Goal: Contribute content: Contribute content

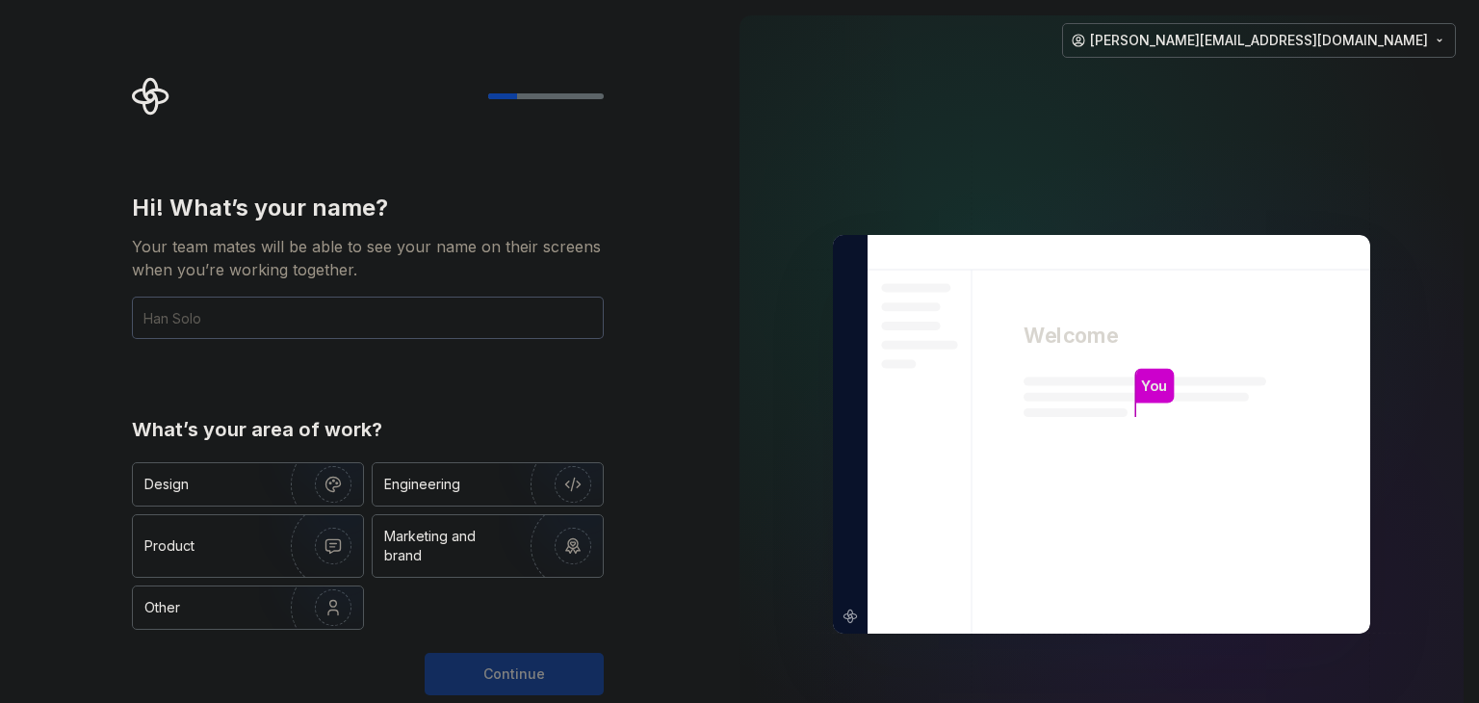
click at [195, 317] on input "text" at bounding box center [368, 318] width 472 height 42
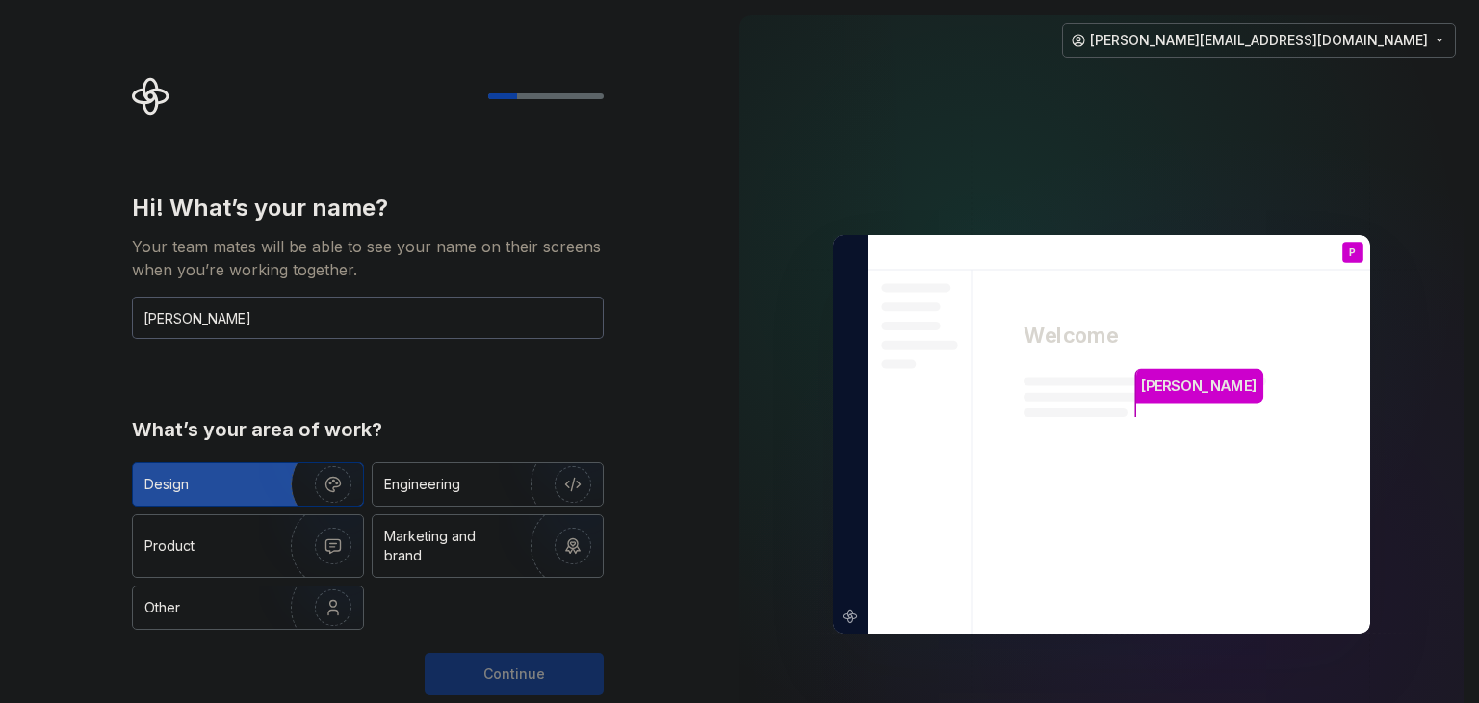
type input "[PERSON_NAME]"
click at [263, 486] on img "button" at bounding box center [320, 484] width 123 height 129
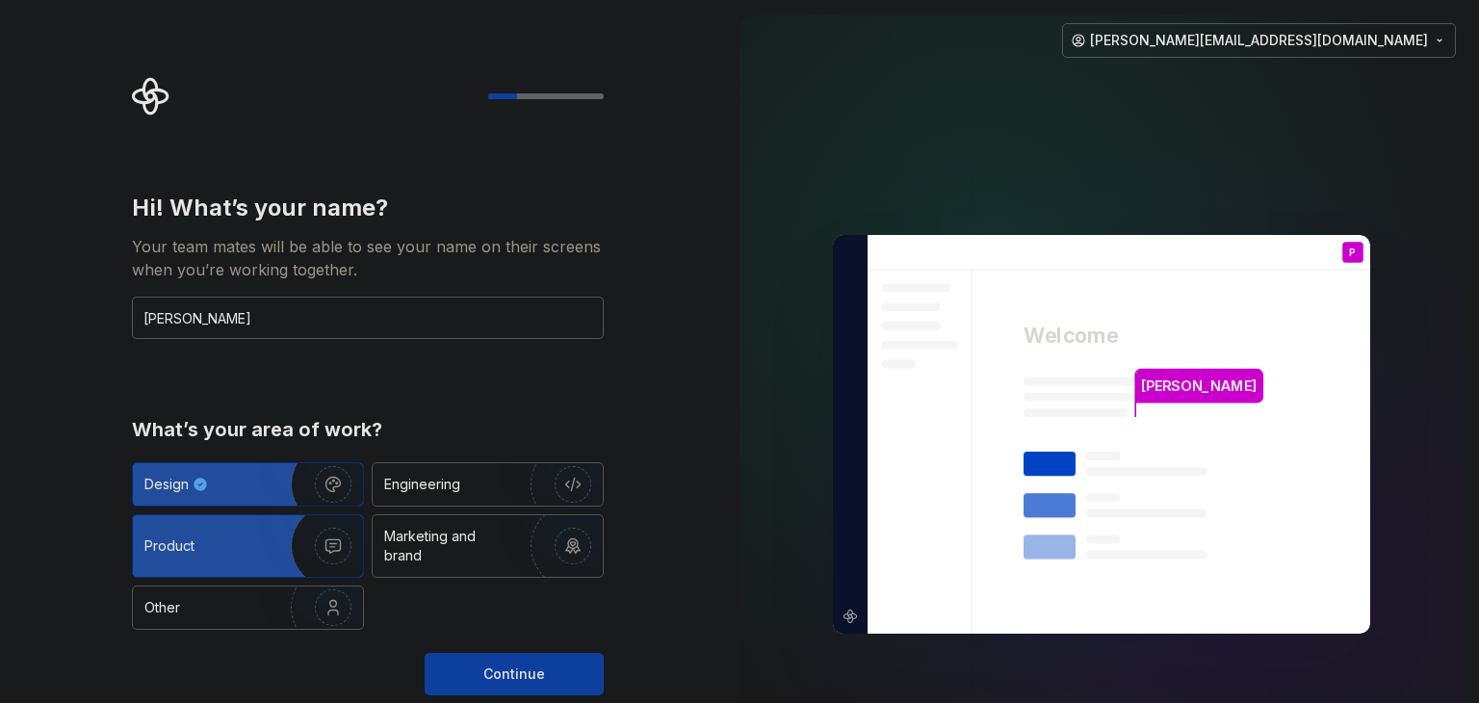
click at [248, 554] on div "Product" at bounding box center [207, 545] width 127 height 19
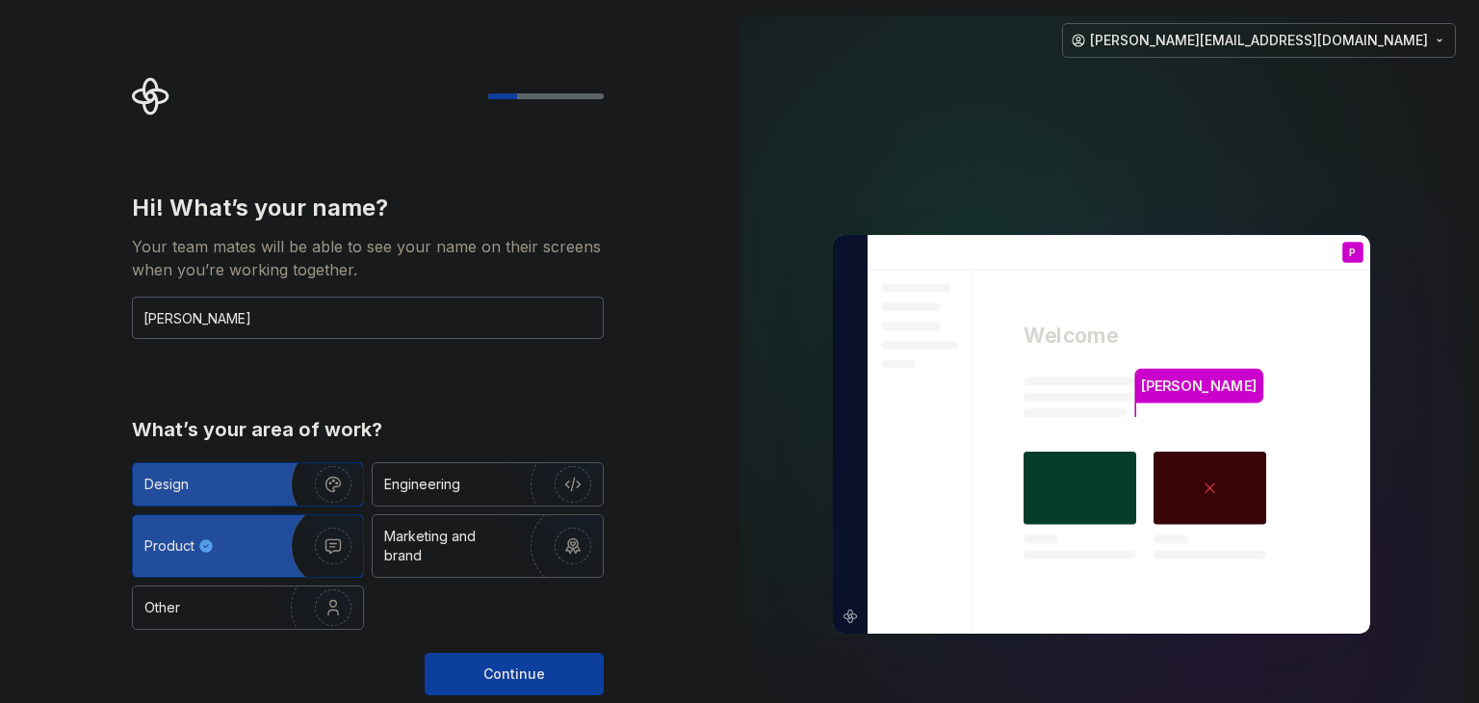
click at [242, 484] on div "Design" at bounding box center [204, 484] width 121 height 19
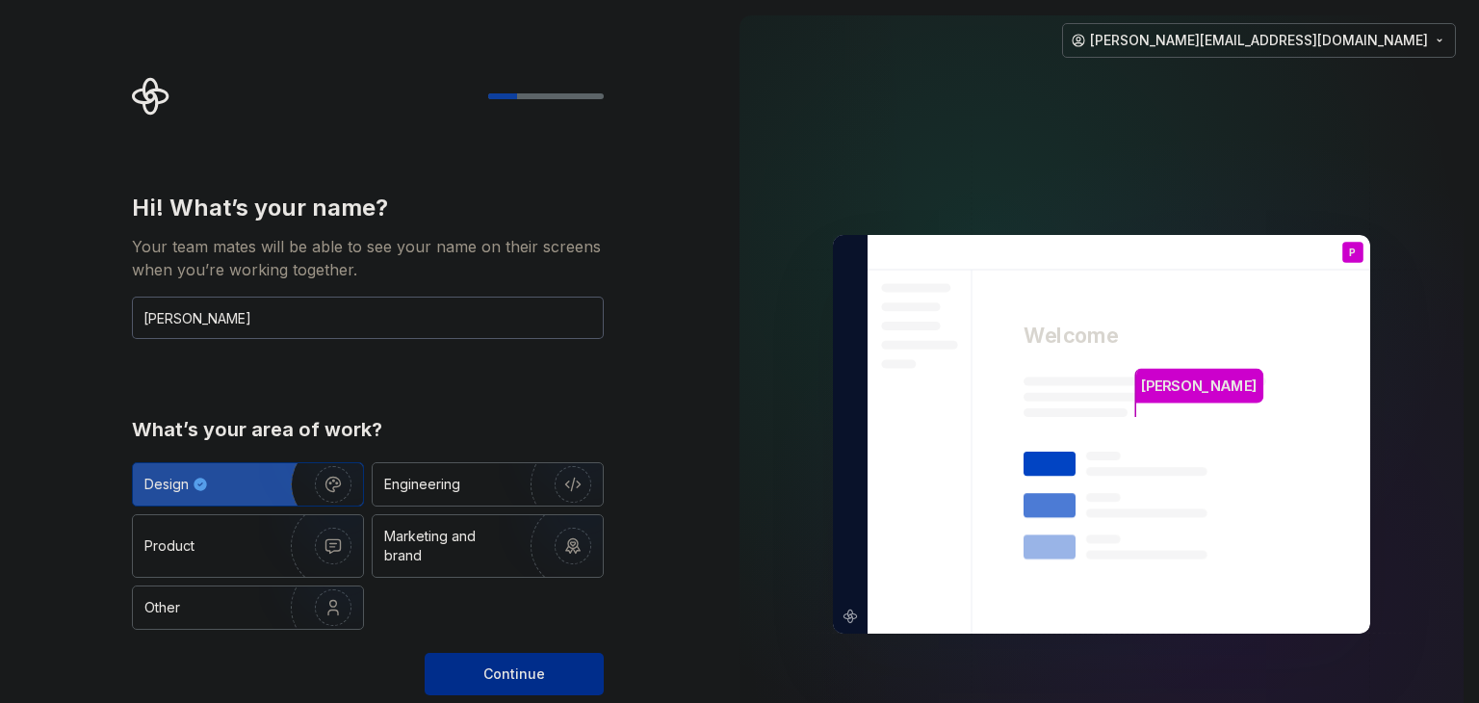
click at [554, 672] on button "Continue" at bounding box center [514, 674] width 179 height 42
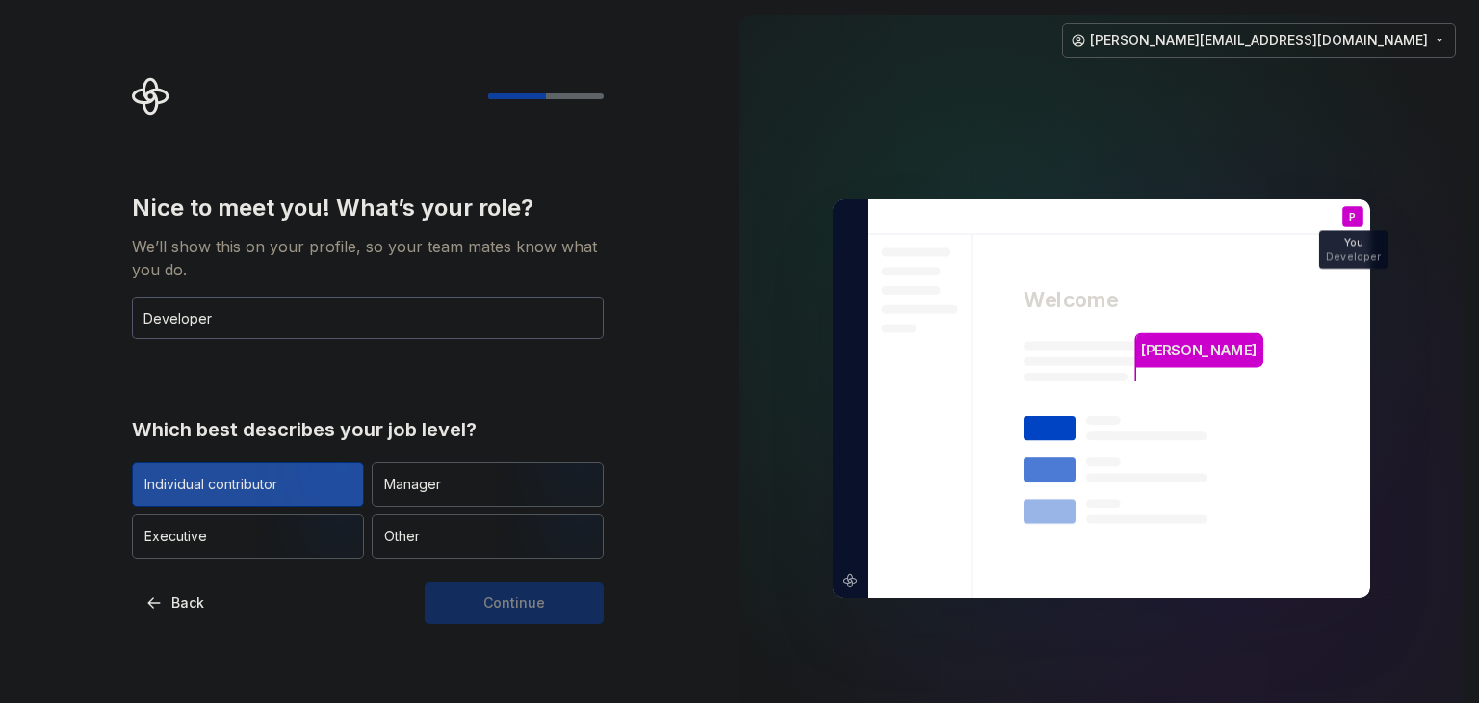
type input "Developer"
click at [195, 482] on div "Individual contributor" at bounding box center [210, 484] width 133 height 19
click at [512, 608] on span "Continue" at bounding box center [514, 602] width 62 height 19
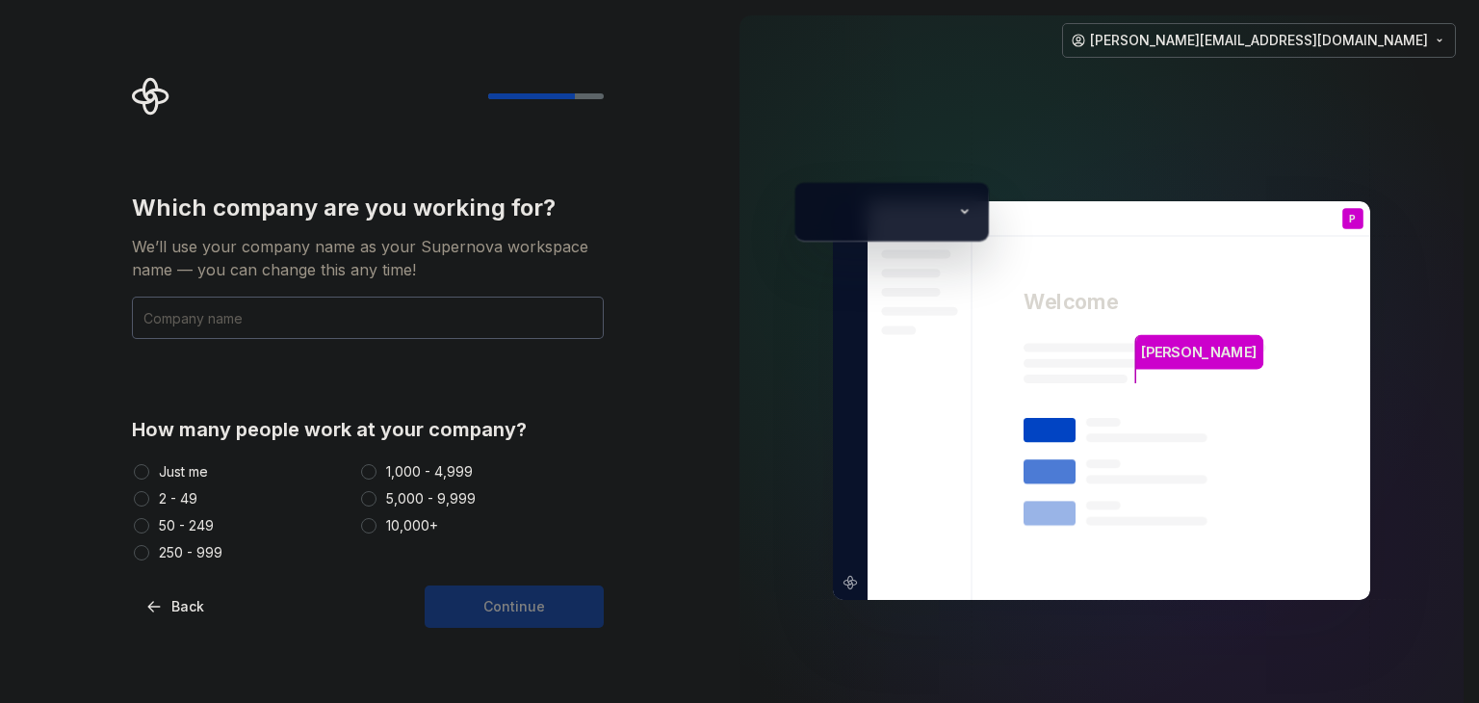
click at [138, 472] on button "Just me" at bounding box center [141, 471] width 15 height 15
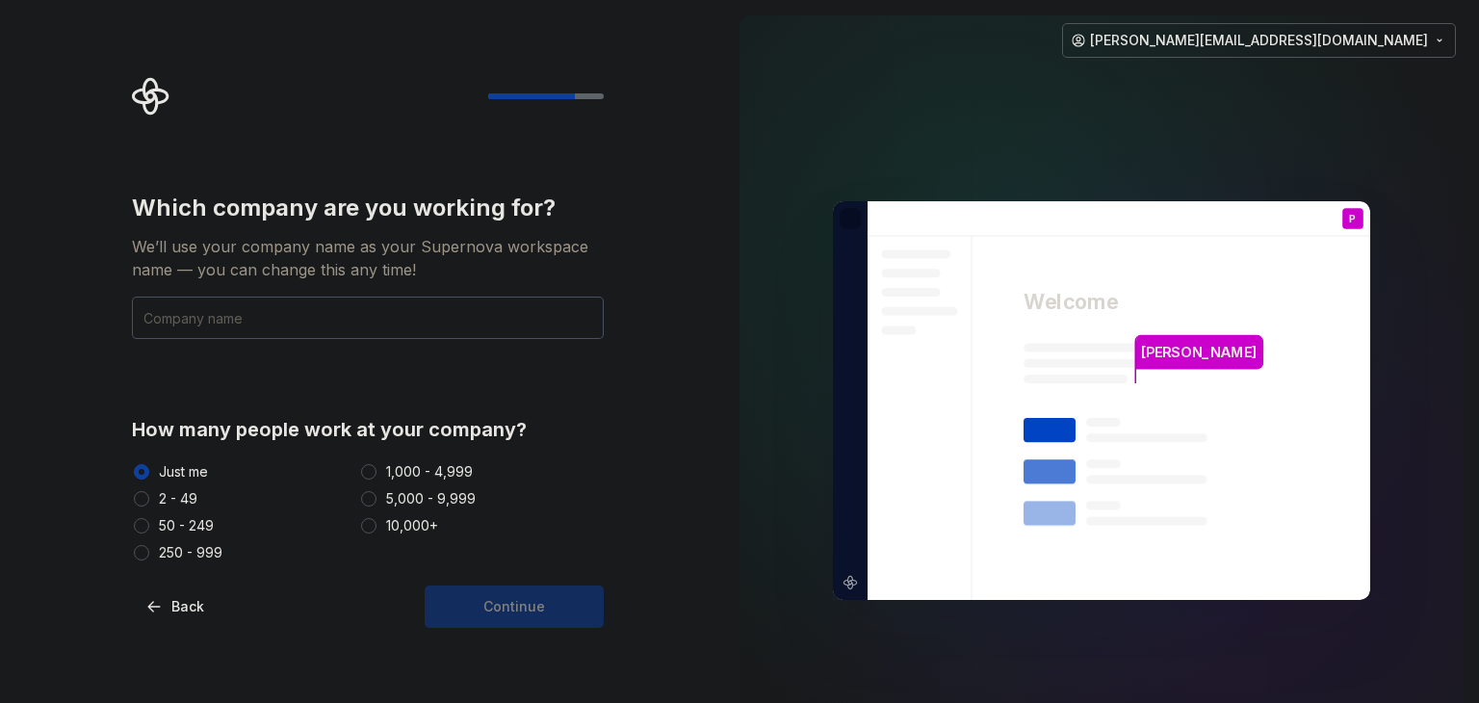
click at [266, 318] on input "text" at bounding box center [368, 318] width 472 height 42
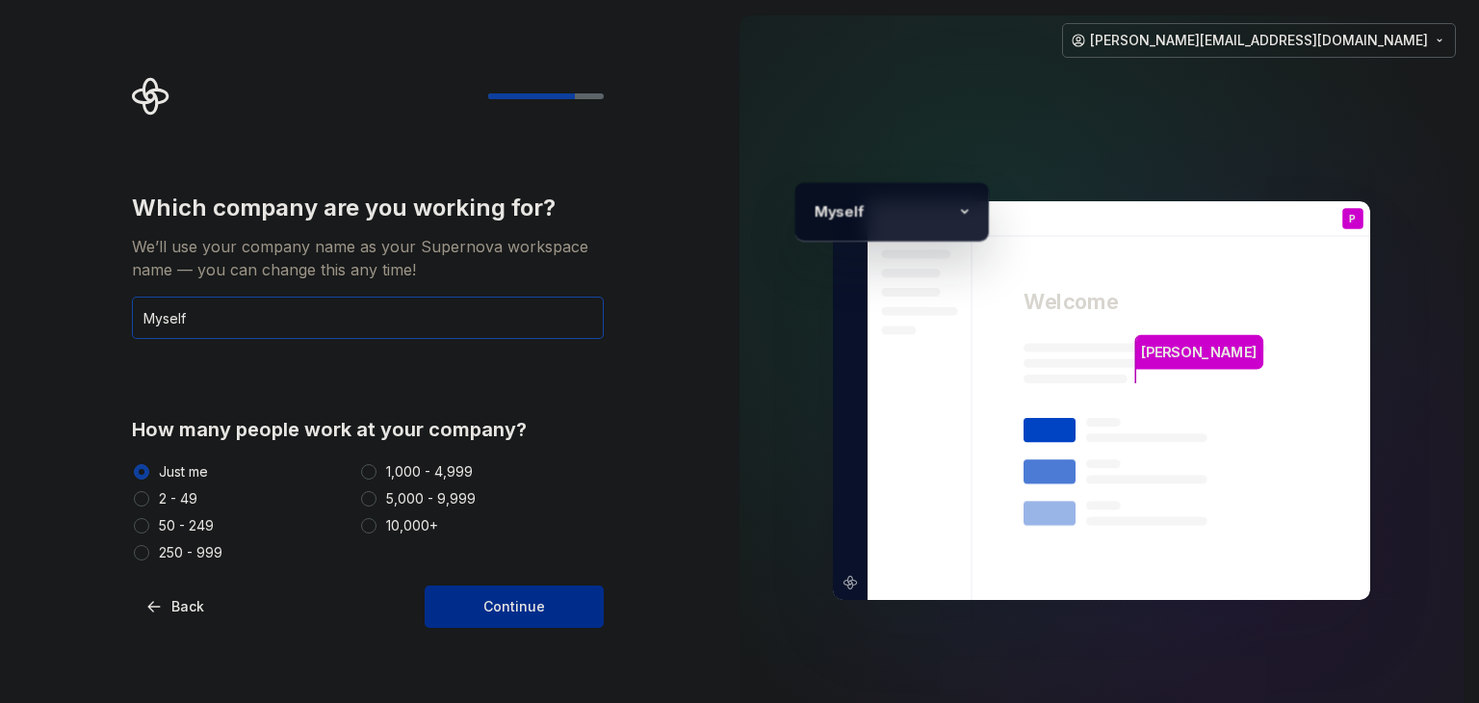
type input "Myself"
click at [501, 612] on span "Continue" at bounding box center [514, 606] width 62 height 19
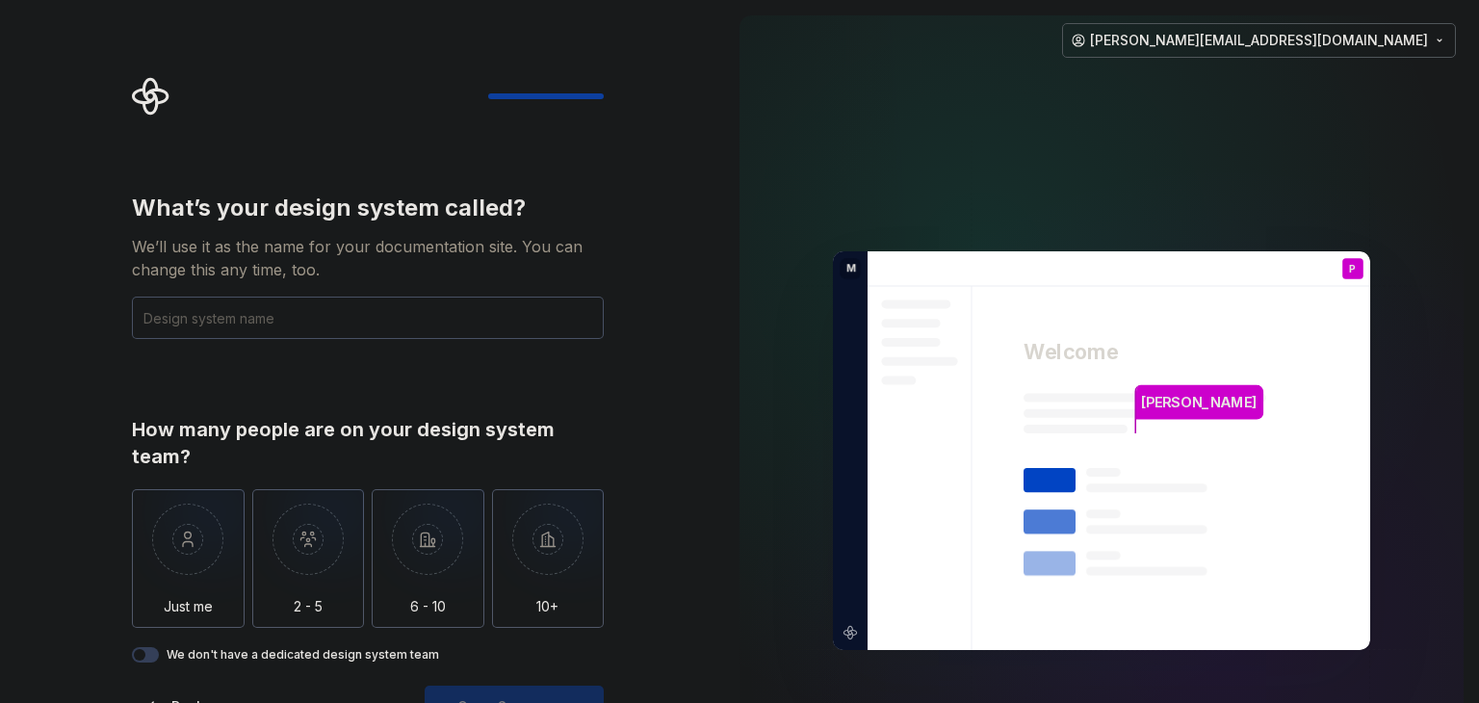
click at [195, 316] on input "text" at bounding box center [368, 318] width 472 height 42
drag, startPoint x: 188, startPoint y: 317, endPoint x: 81, endPoint y: 325, distance: 107.2
click at [85, 322] on div "What’s your design system called? We’ll use it as the name for your documentati…" at bounding box center [362, 450] width 724 height 901
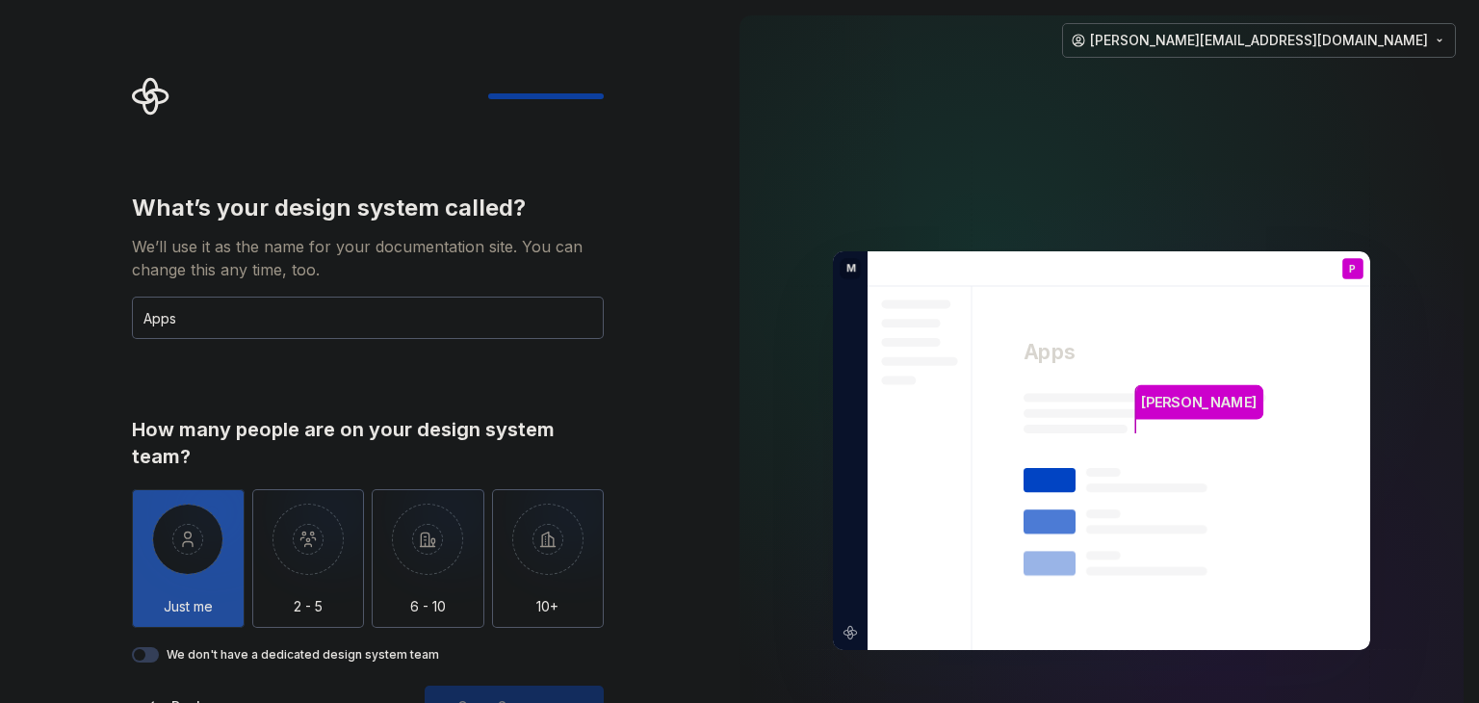
type input "Apps"
click at [177, 552] on img "button" at bounding box center [188, 553] width 113 height 129
click at [563, 693] on button "Open Supernova" at bounding box center [514, 707] width 179 height 42
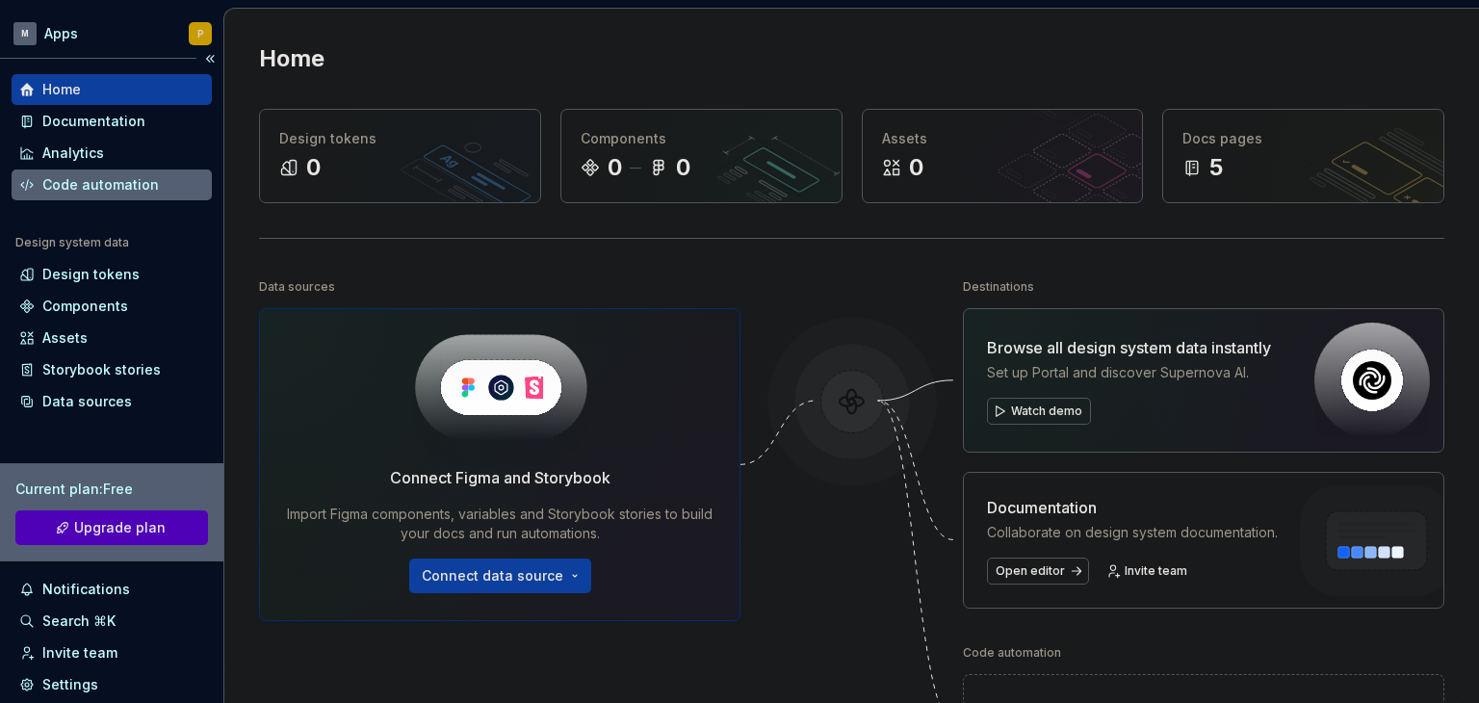
click at [55, 182] on div "Code automation" at bounding box center [100, 184] width 117 height 19
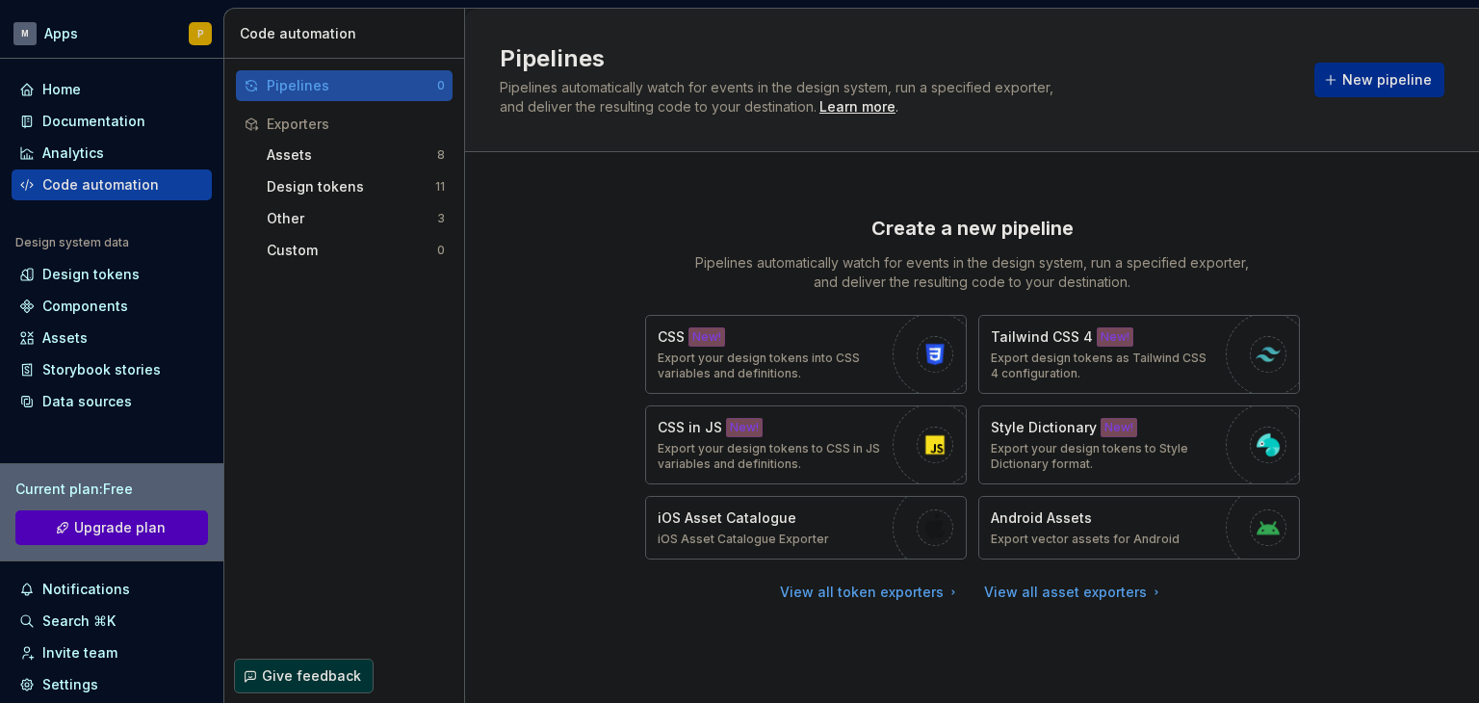
click at [1388, 84] on span "New pipeline" at bounding box center [1387, 79] width 90 height 19
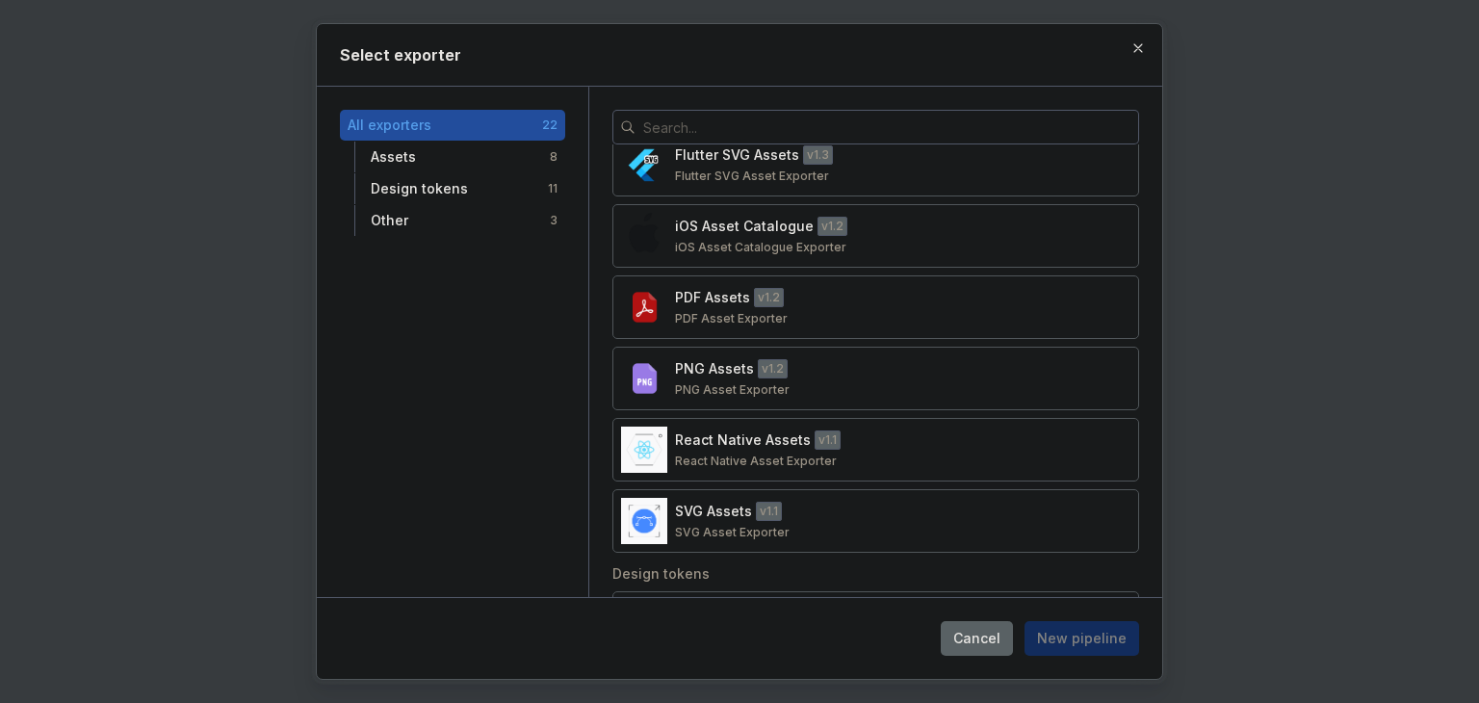
scroll to position [289, 0]
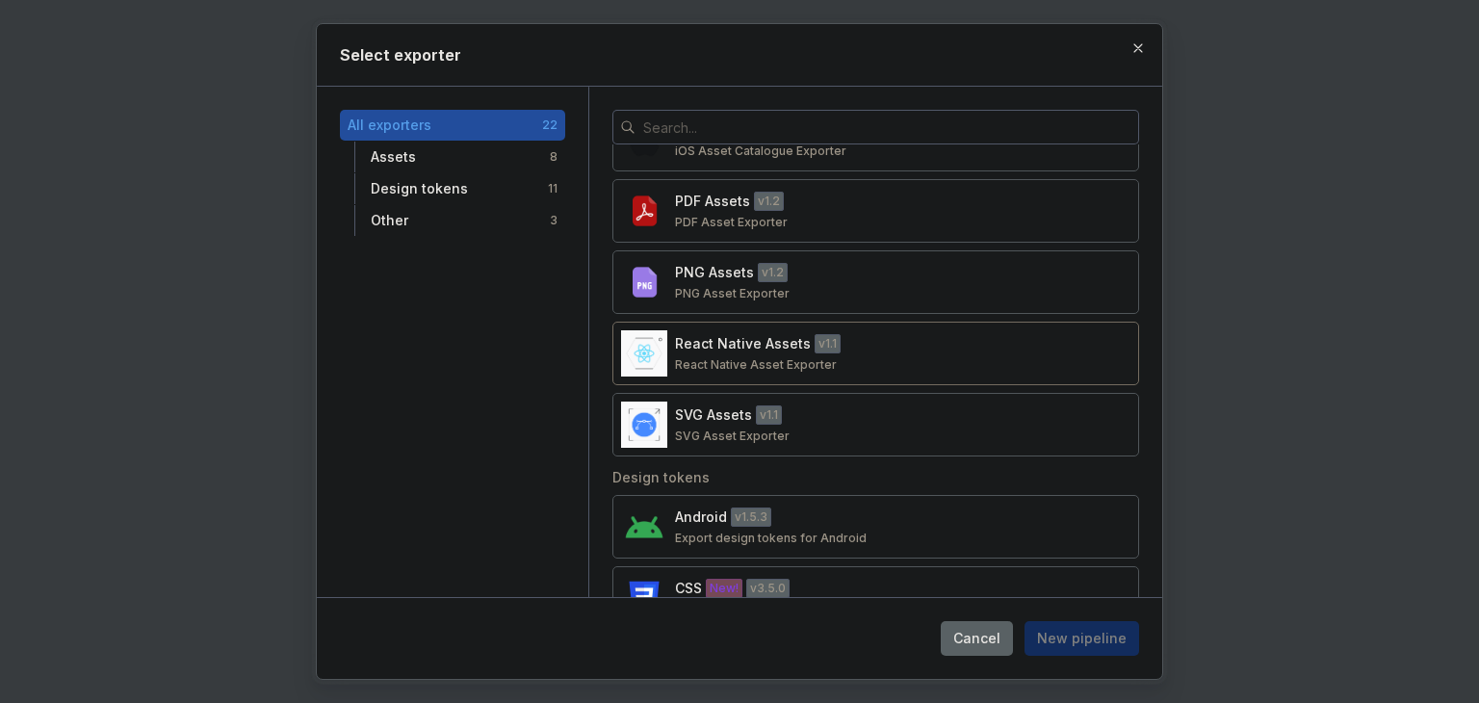
click at [908, 344] on div "React Native Assets v 1.1 React Native Asset Exporter" at bounding box center [870, 353] width 390 height 39
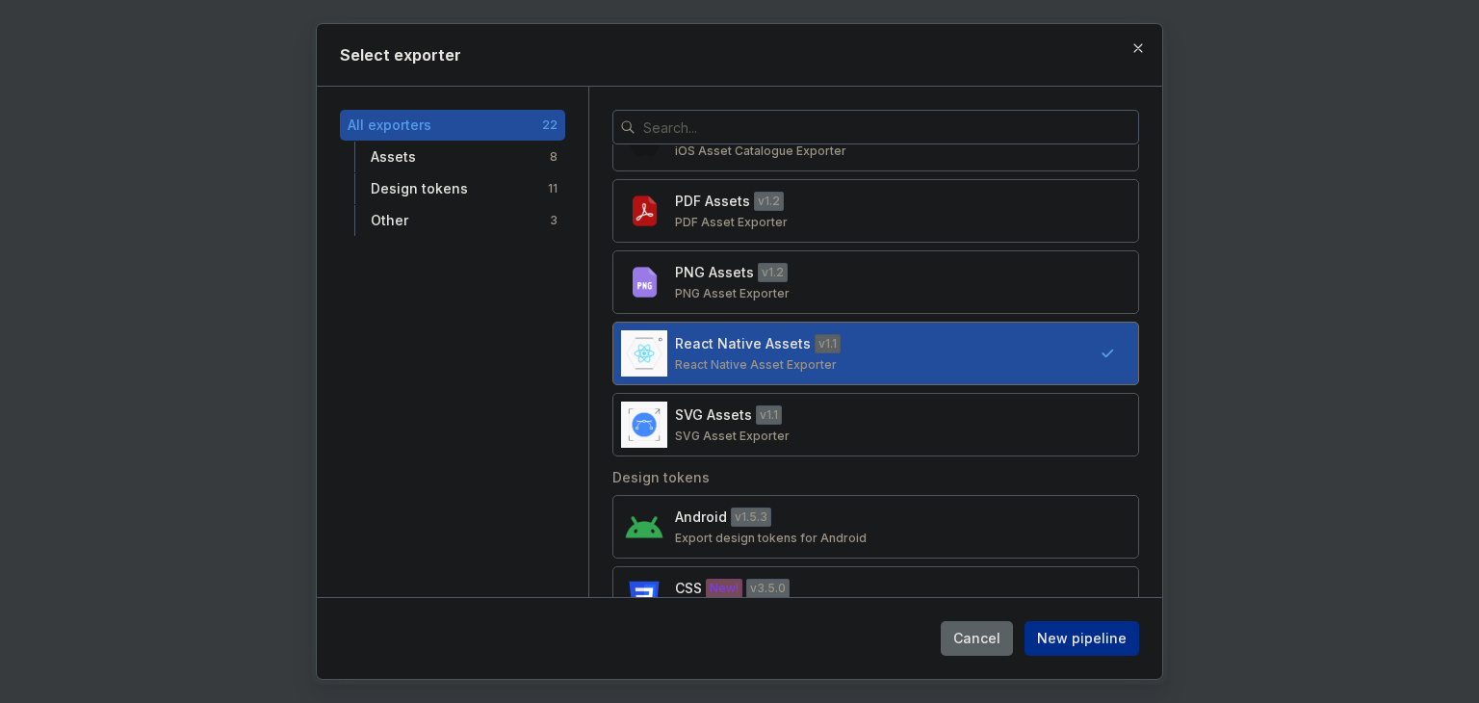
click at [1109, 640] on span "New pipeline" at bounding box center [1082, 638] width 90 height 19
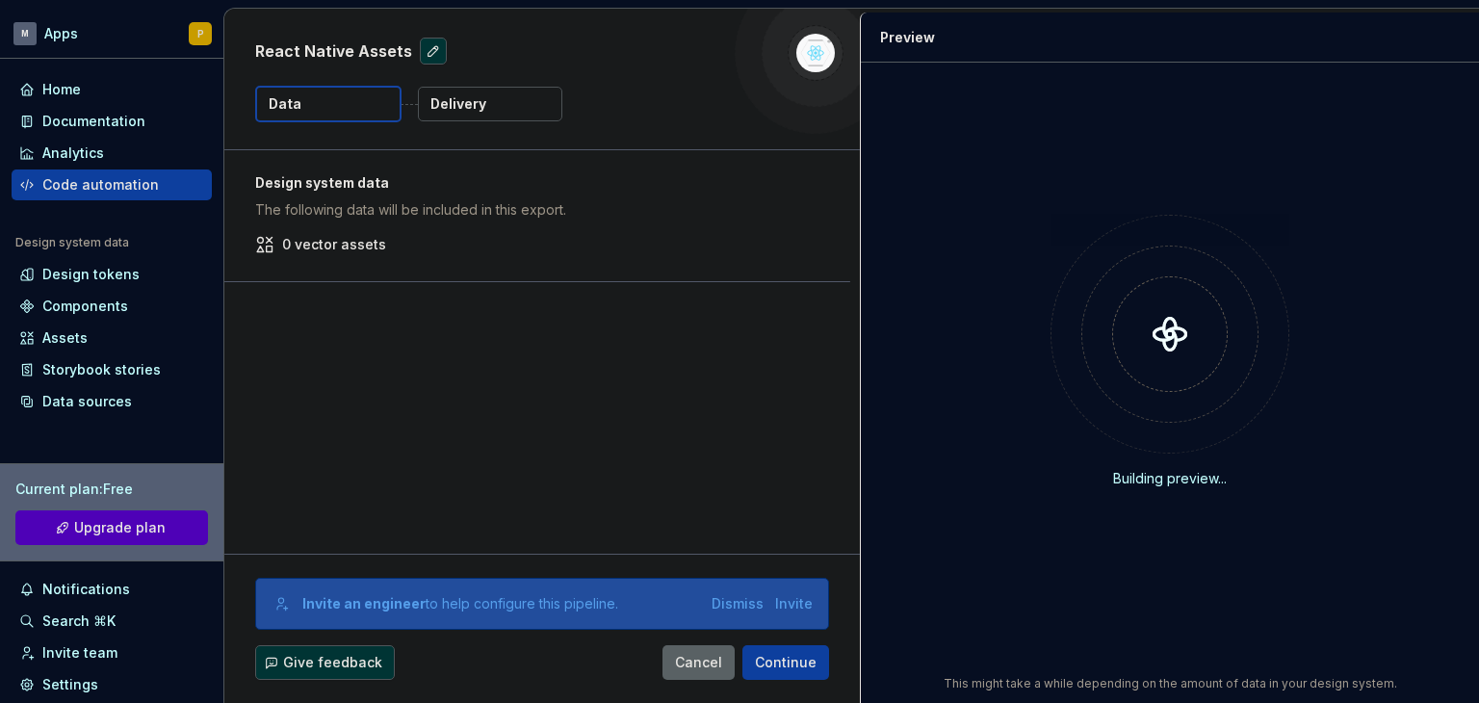
click at [347, 343] on div "Design system data The following data will be included in this export. 0 vector…" at bounding box center [542, 352] width 636 height 404
click at [787, 664] on span "Continue" at bounding box center [786, 662] width 62 height 19
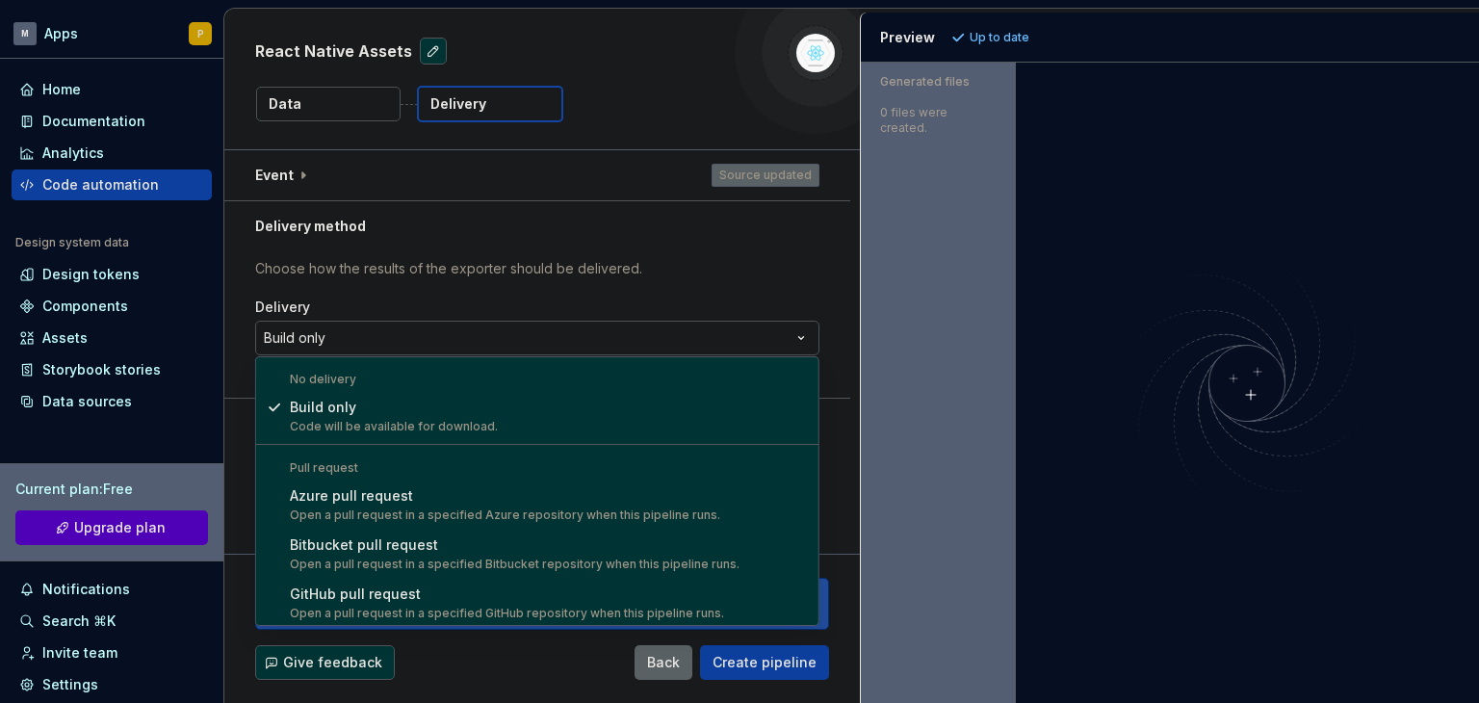
click at [497, 340] on html "**********" at bounding box center [739, 351] width 1479 height 703
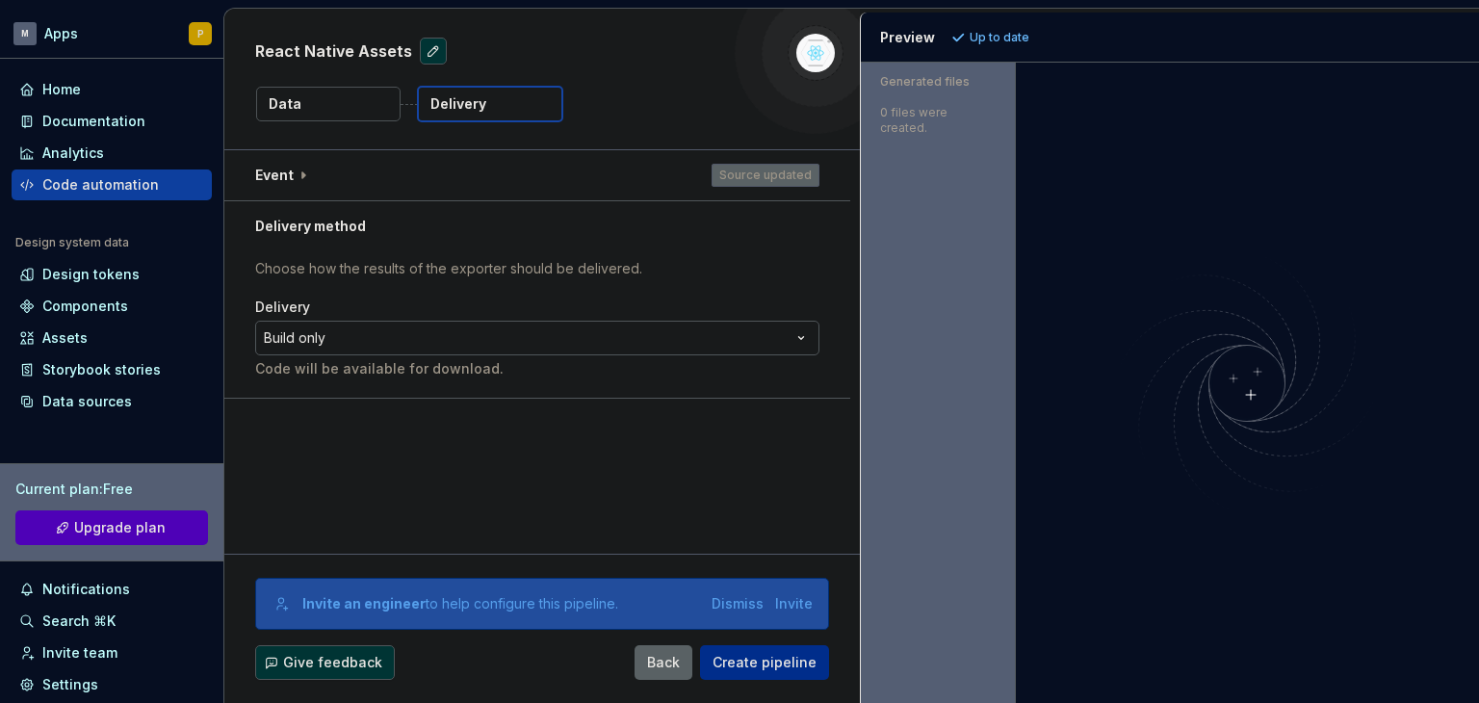
click at [770, 671] on button "Create pipeline" at bounding box center [764, 662] width 129 height 35
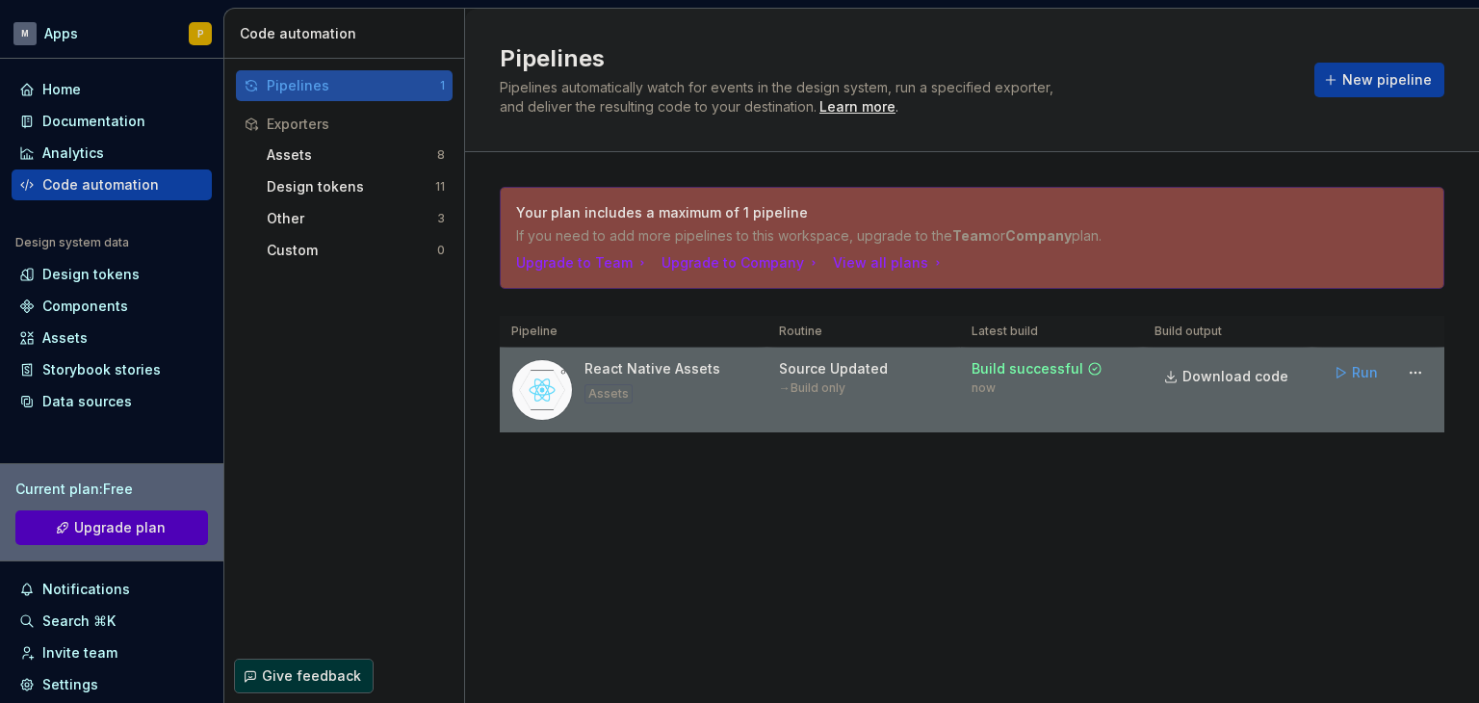
click at [687, 366] on div "React Native Assets" at bounding box center [653, 368] width 136 height 19
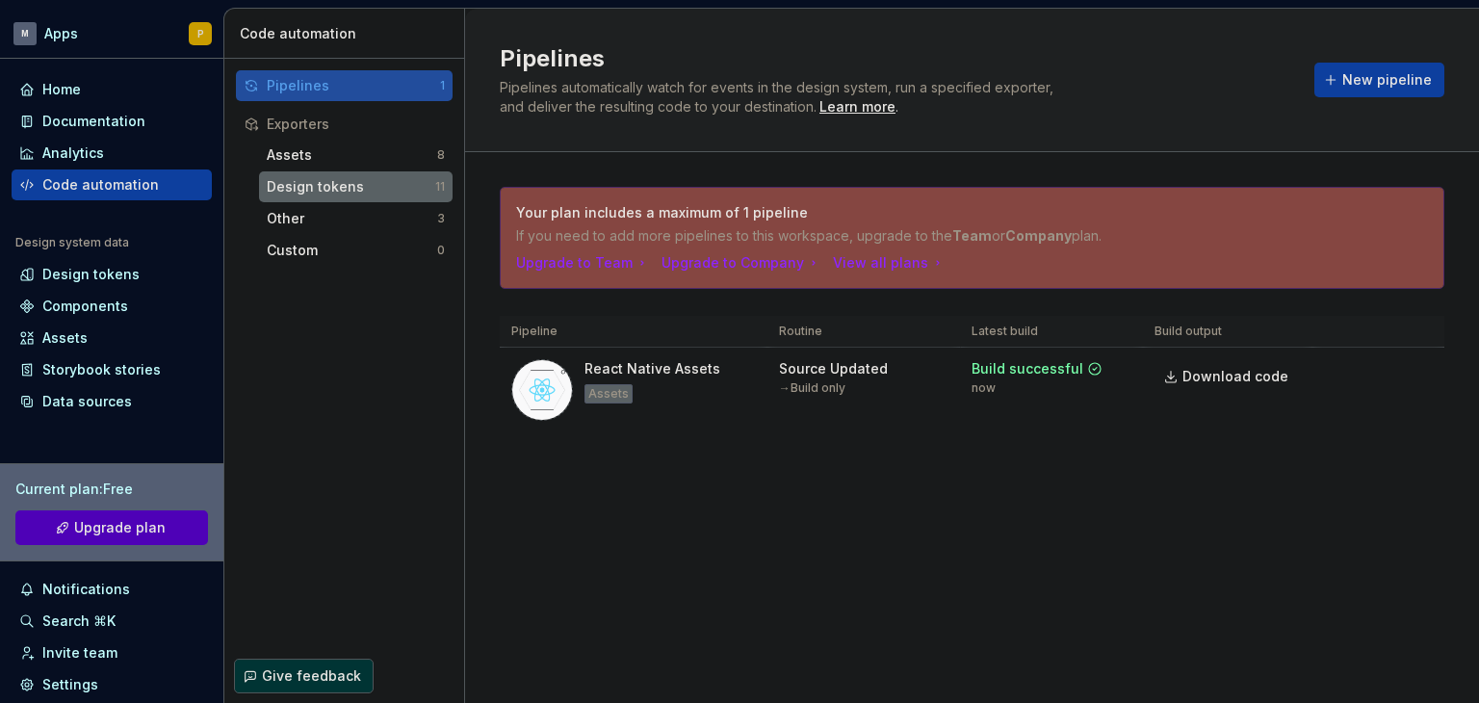
click at [332, 179] on div "Design tokens" at bounding box center [351, 186] width 169 height 19
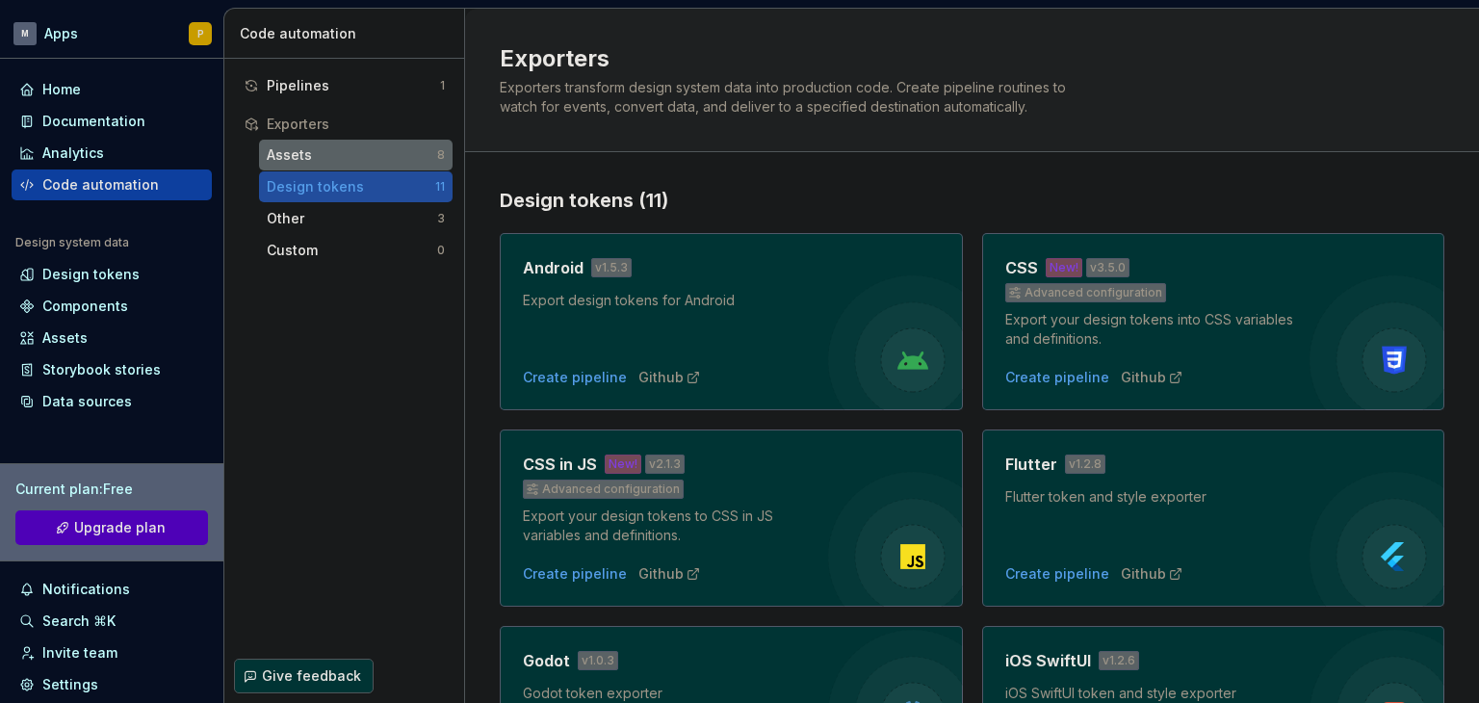
click at [302, 161] on div "Assets" at bounding box center [352, 154] width 170 height 19
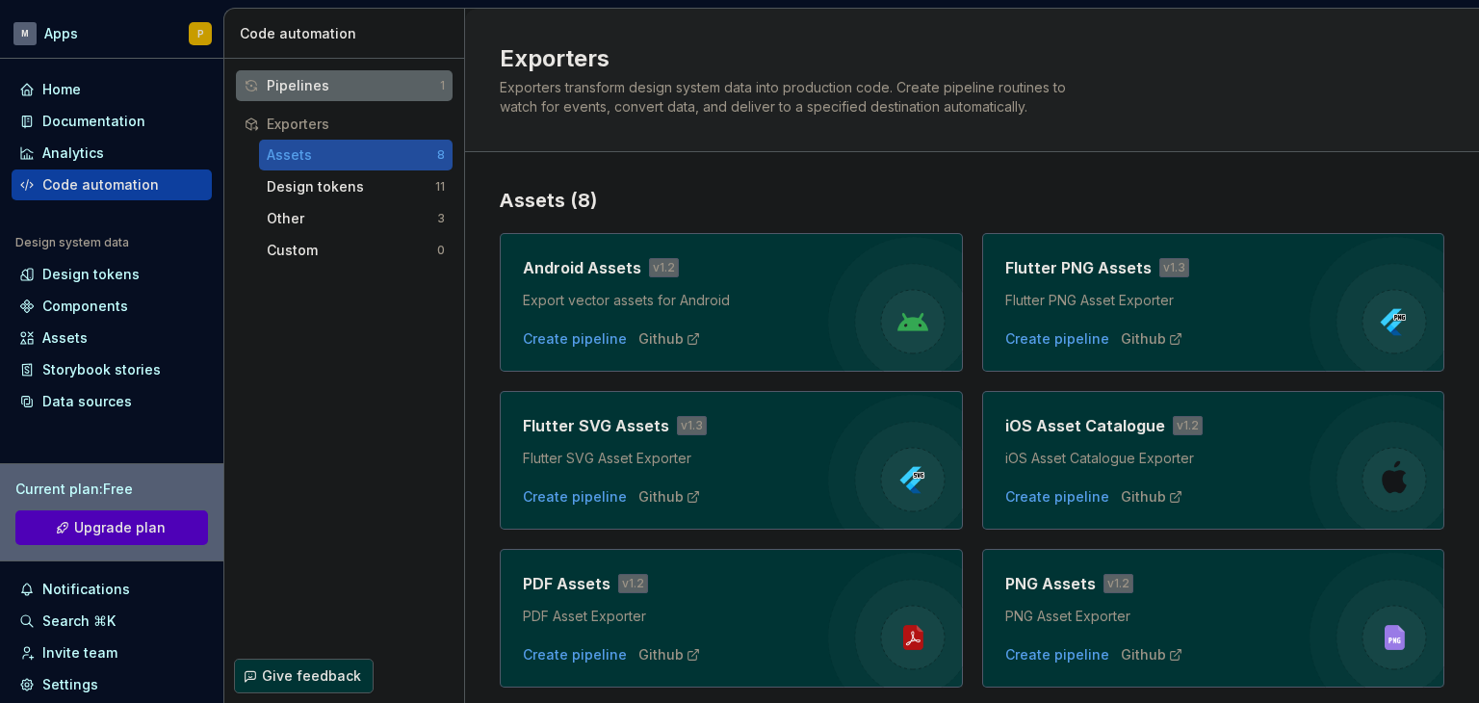
click at [312, 91] on div "Pipelines" at bounding box center [353, 85] width 173 height 19
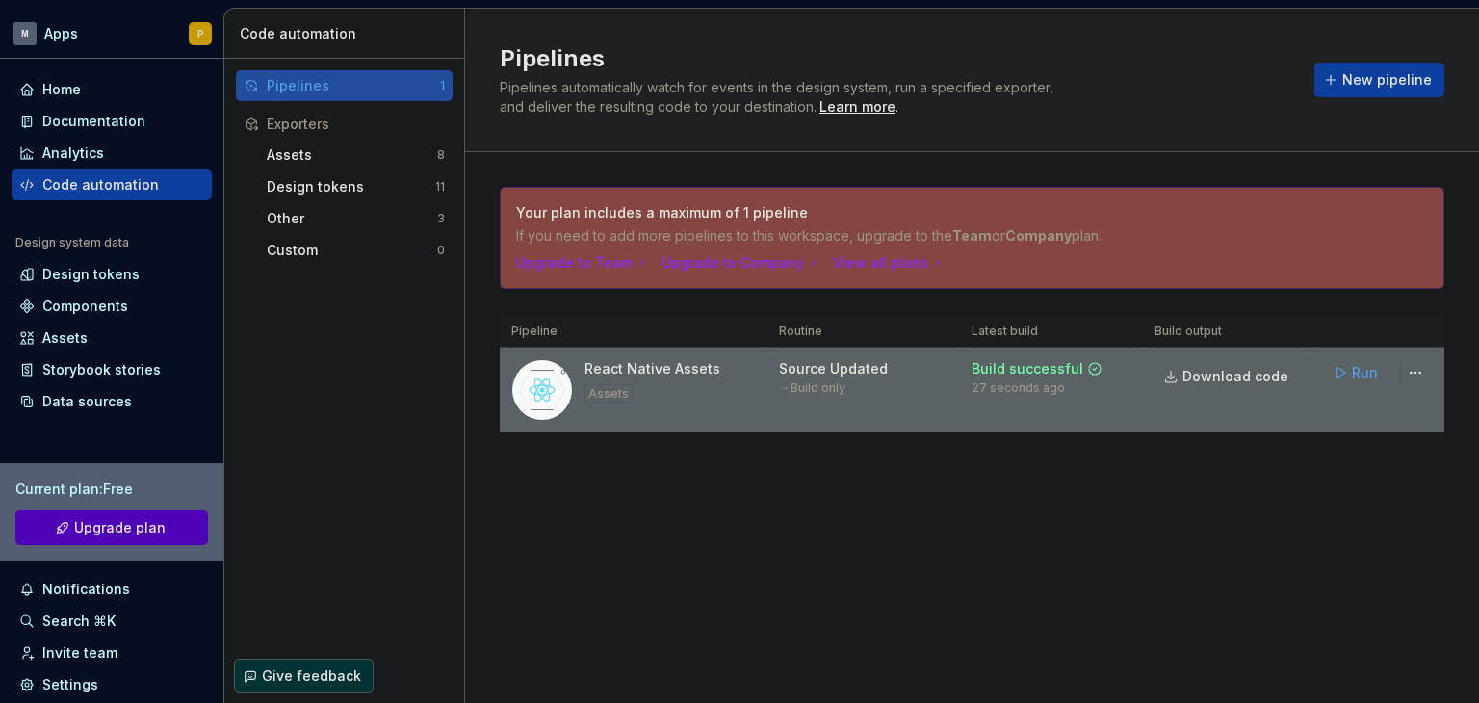
click at [1414, 372] on html "M Apps P Home Documentation Analytics Code automation Design system data Design…" at bounding box center [739, 351] width 1479 height 703
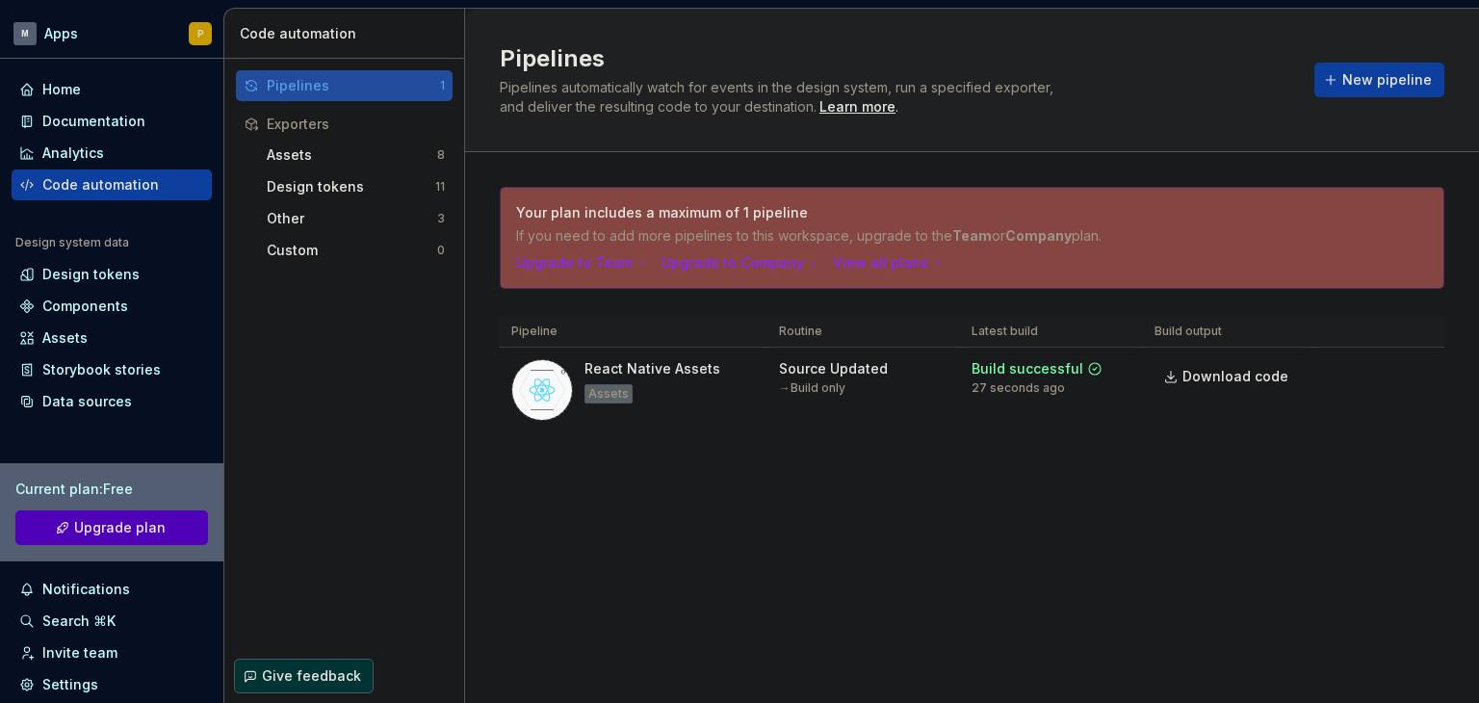
click at [890, 526] on html "M Apps P Home Documentation Analytics Code automation Design system data Design…" at bounding box center [739, 351] width 1479 height 703
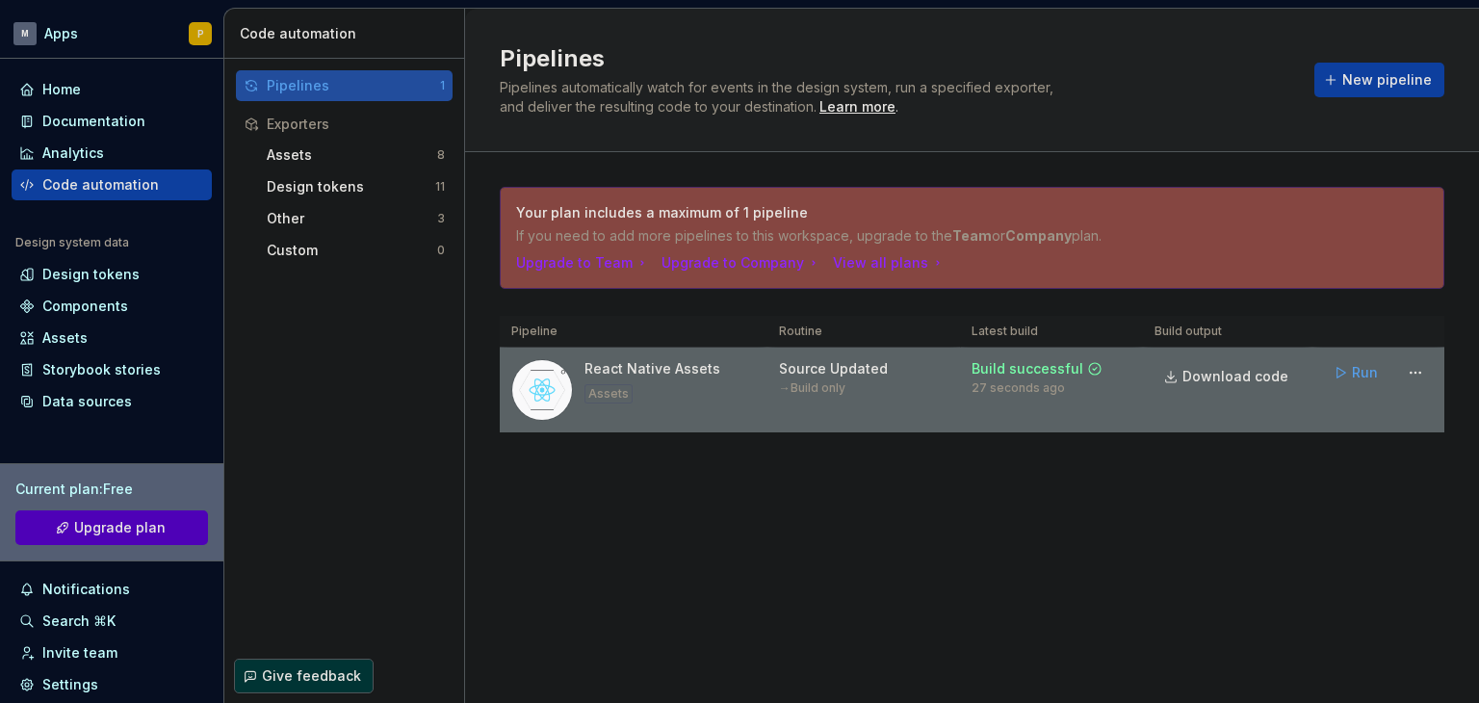
click at [623, 367] on div "React Native Assets" at bounding box center [653, 368] width 136 height 19
click at [1100, 367] on icon at bounding box center [1094, 368] width 15 height 15
click at [821, 368] on div "Source Updated" at bounding box center [833, 368] width 109 height 19
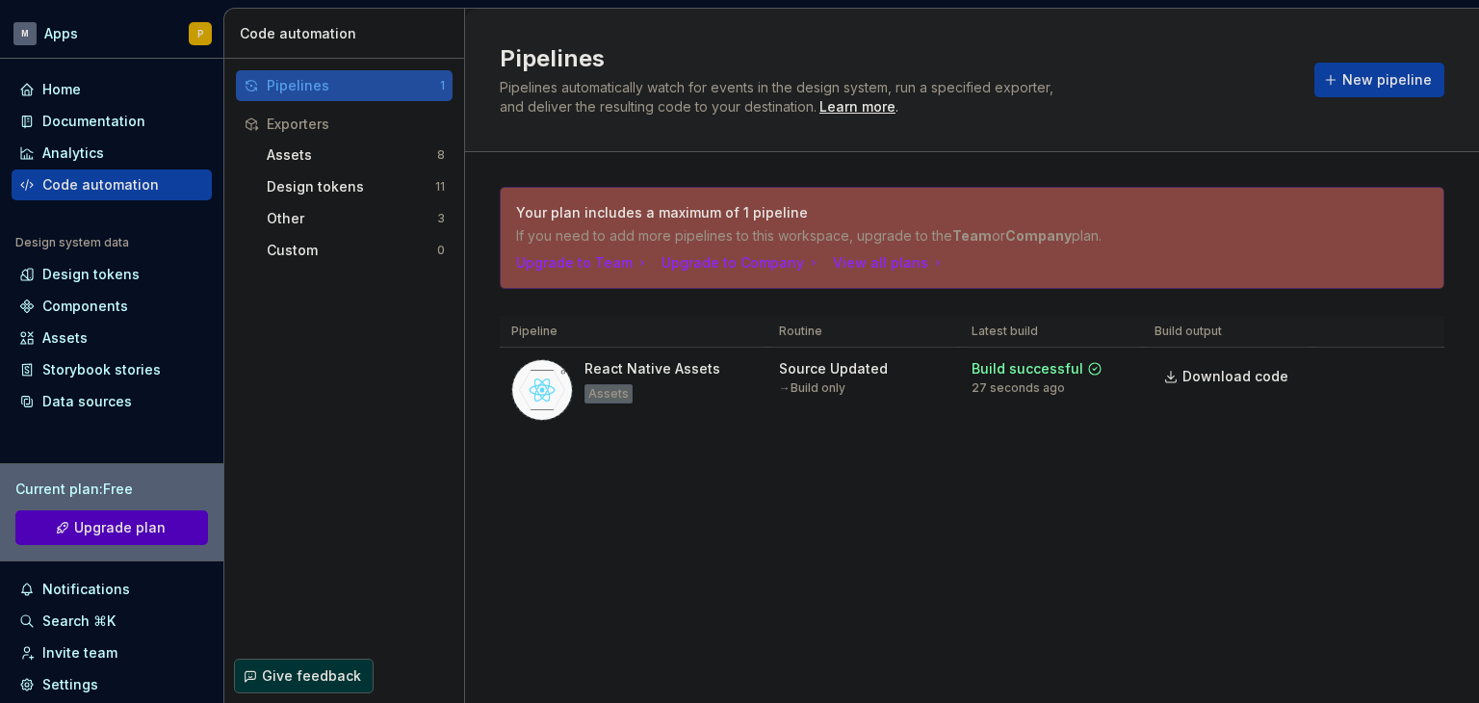
click at [822, 459] on div "Your plan includes a maximum of 1 pipeline If you need to add more pipelines to…" at bounding box center [972, 328] width 945 height 353
click at [80, 306] on div "Components" at bounding box center [85, 306] width 86 height 19
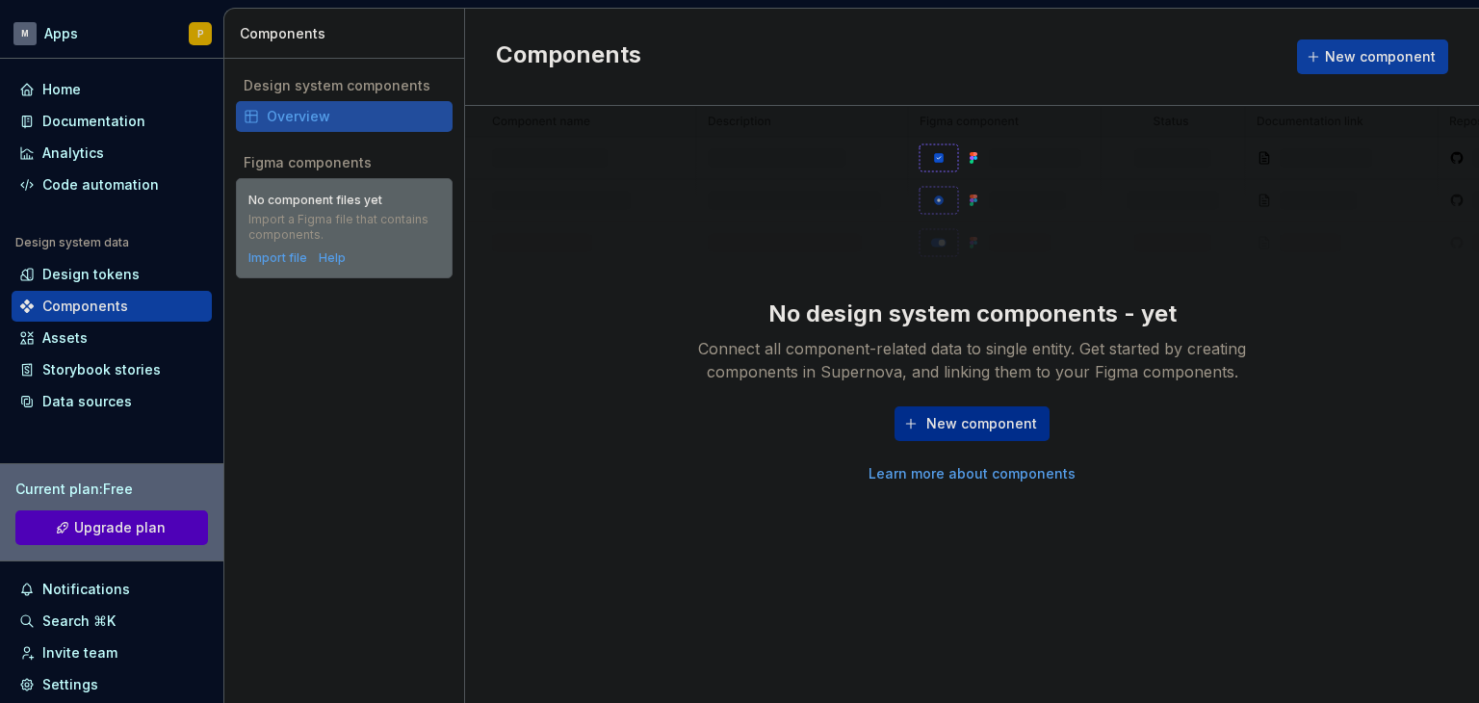
click at [949, 436] on button "New component" at bounding box center [972, 423] width 155 height 35
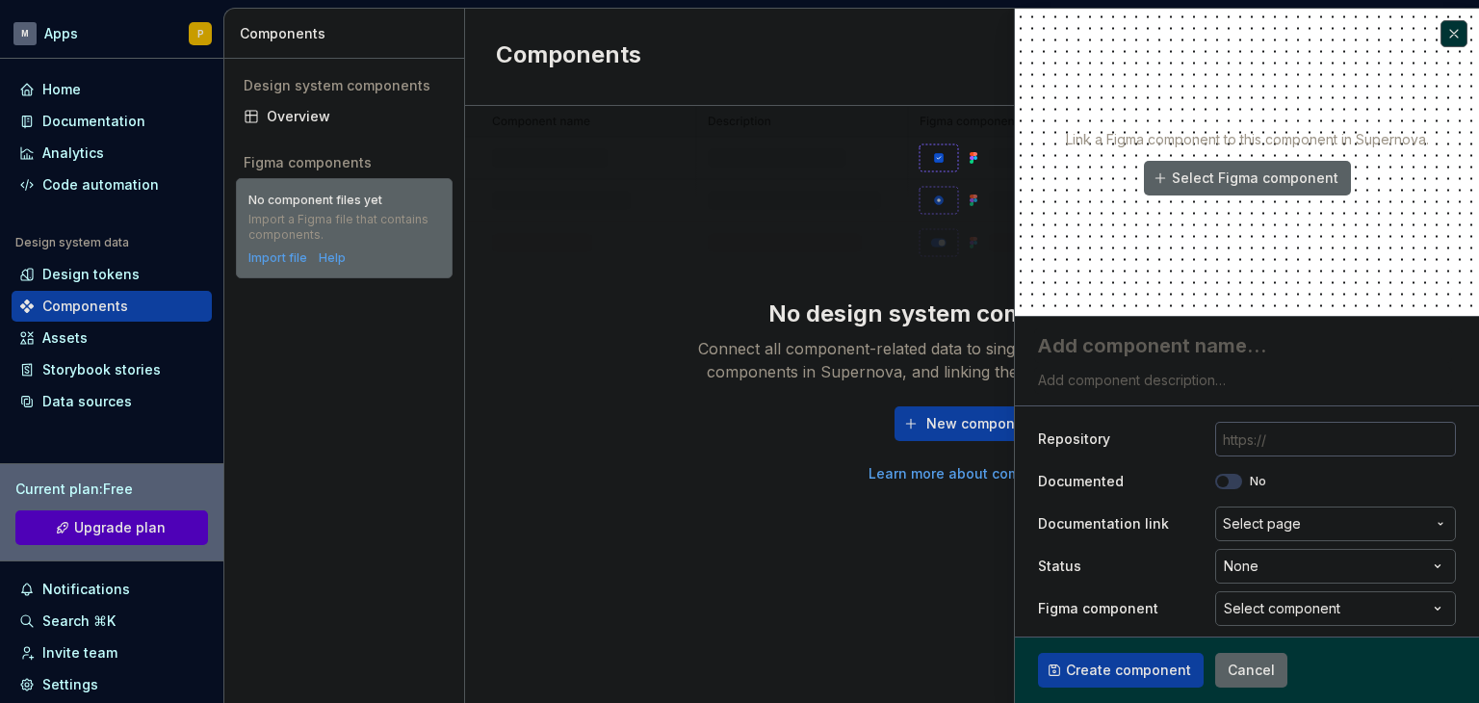
type textarea "*"
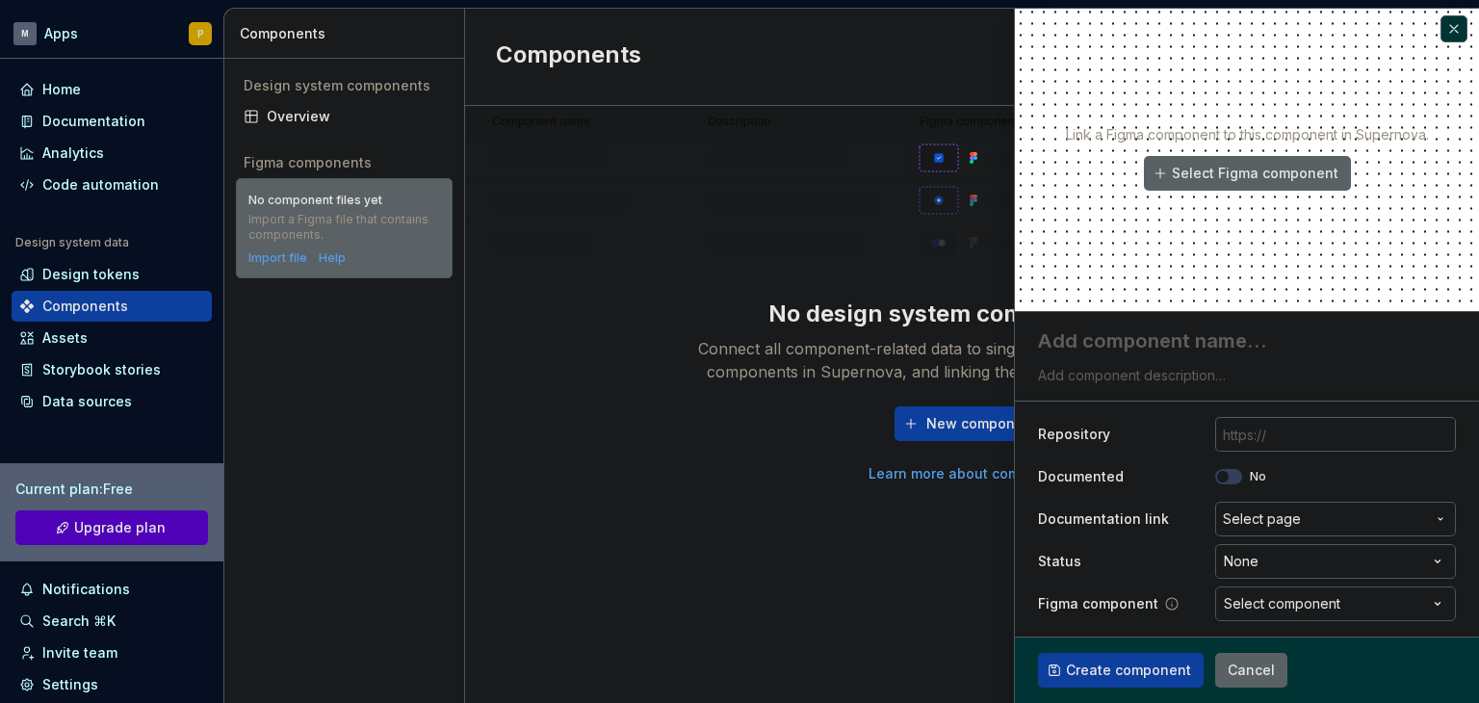
click at [1256, 608] on div "Select component" at bounding box center [1282, 603] width 117 height 19
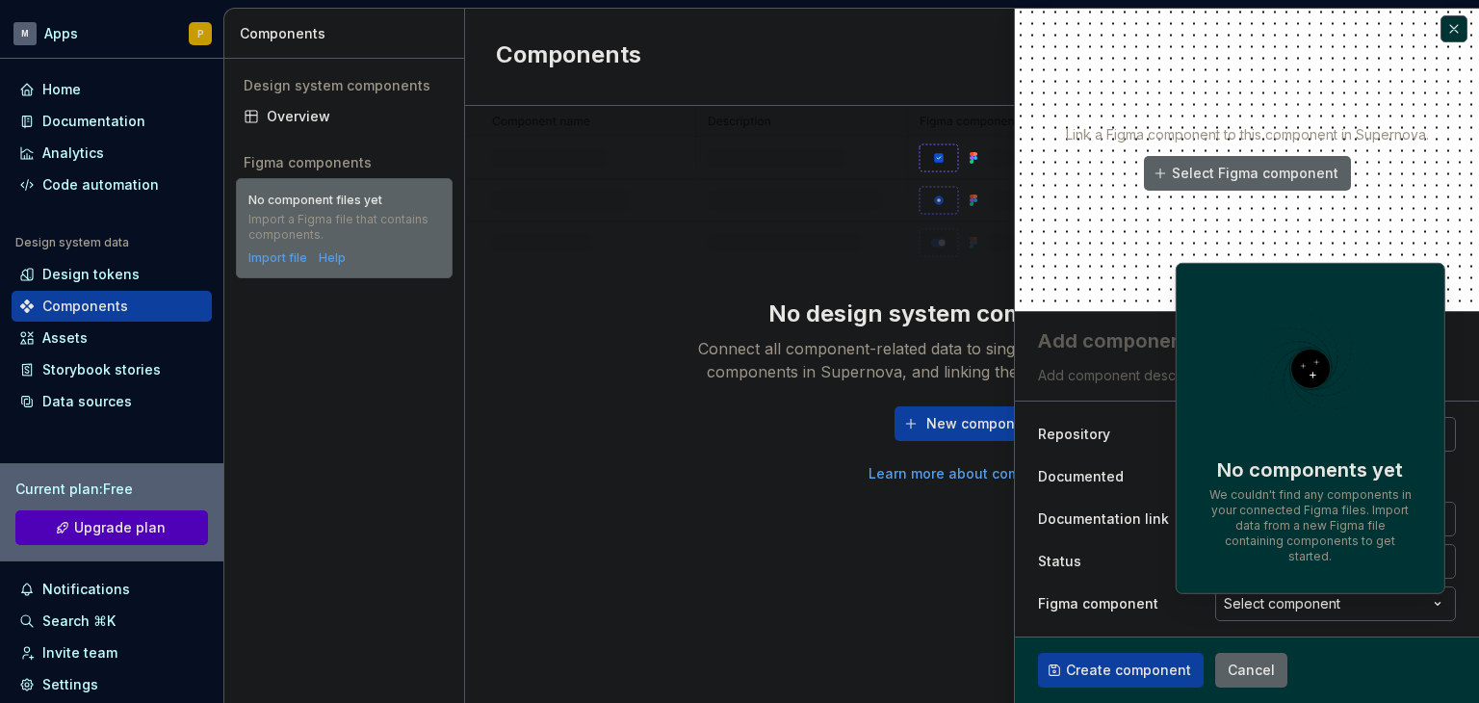
click at [1264, 608] on html "**********" at bounding box center [739, 351] width 1479 height 703
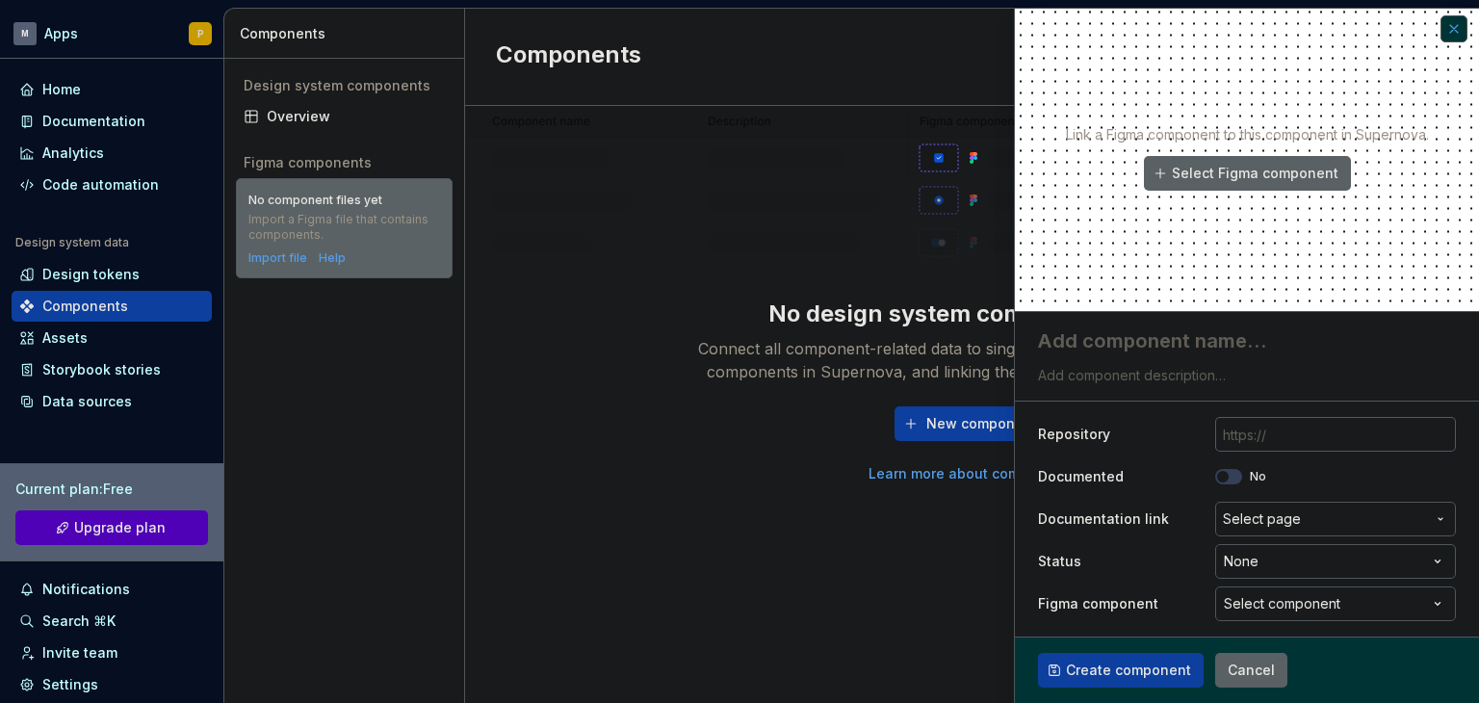
click at [1442, 38] on button "button" at bounding box center [1454, 28] width 27 height 27
